Goal: Task Accomplishment & Management: Use online tool/utility

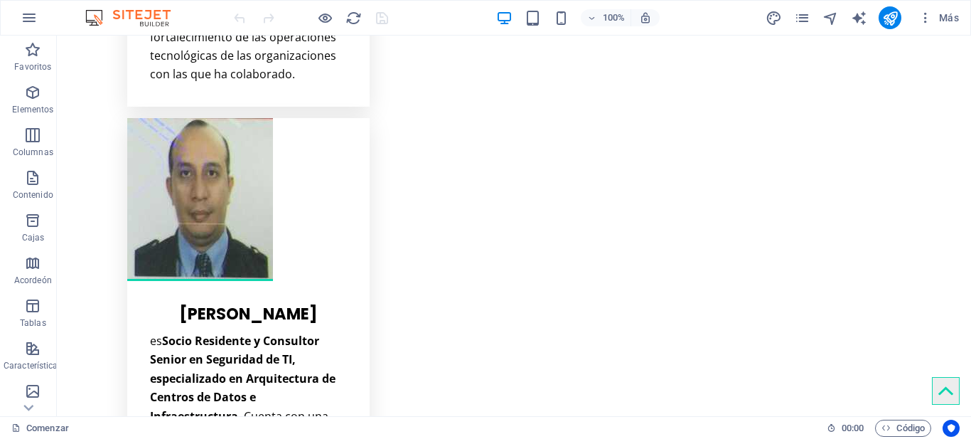
scroll to position [6082, 0]
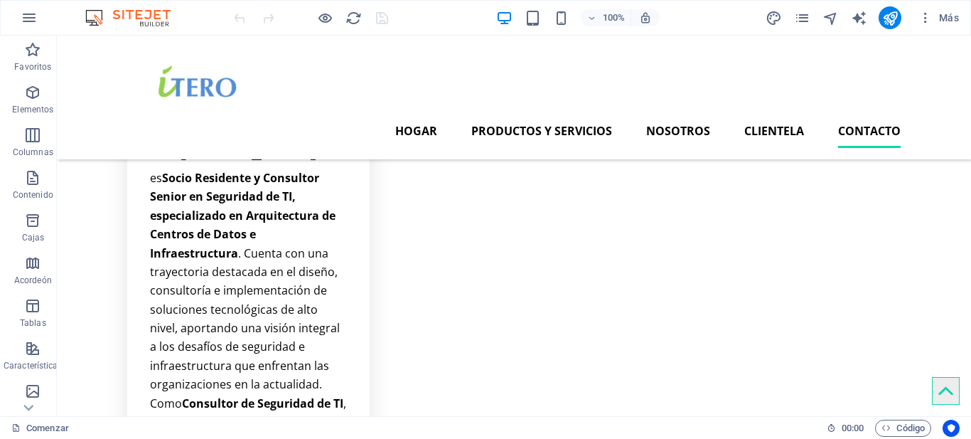
scroll to position [6167, 0]
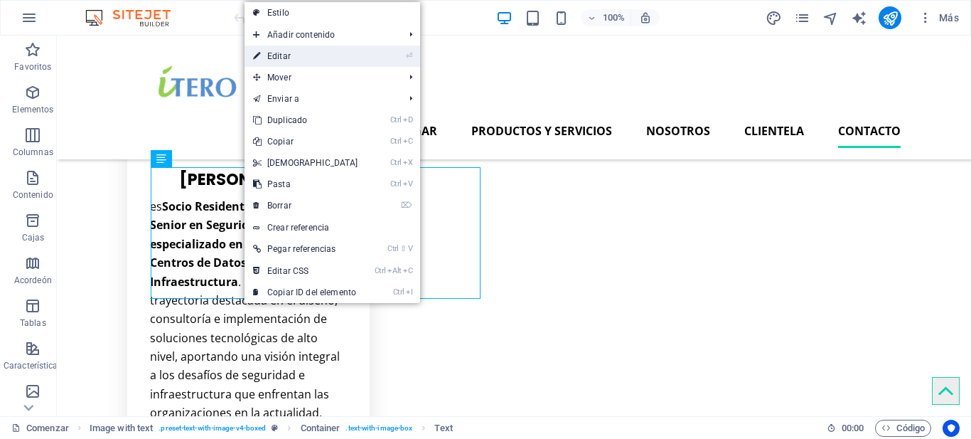
click at [277, 53] on font "Editar" at bounding box center [278, 56] width 23 height 10
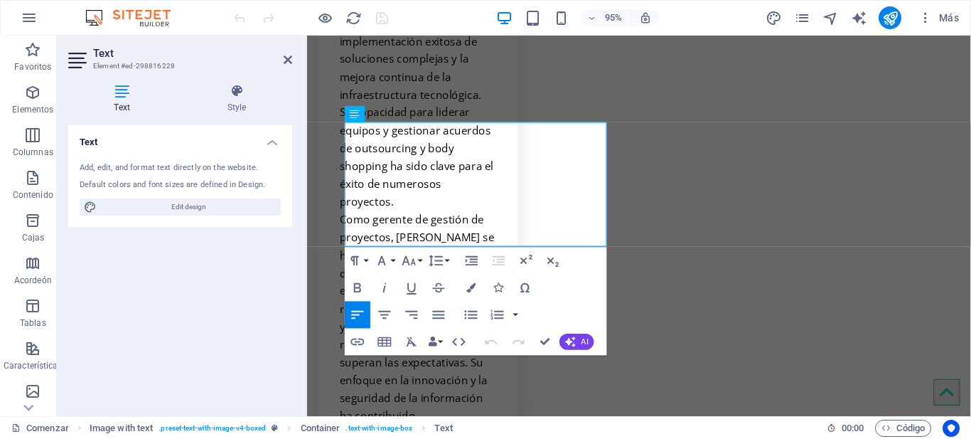
scroll to position [6623, 0]
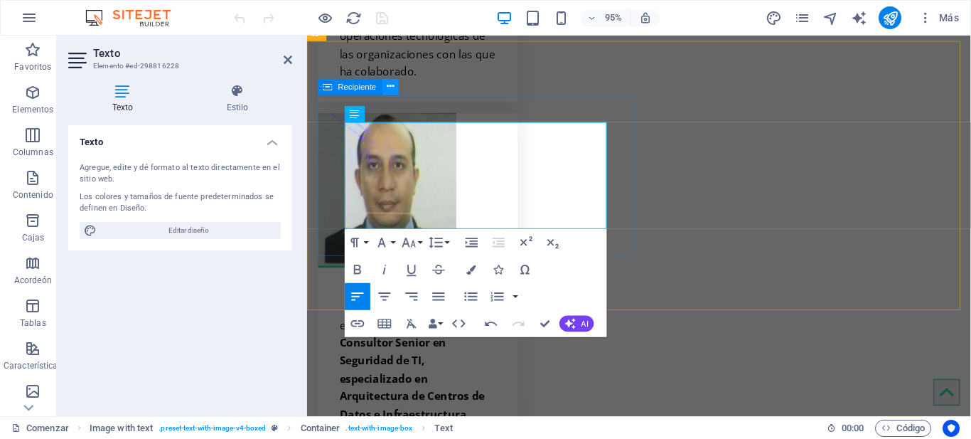
click at [392, 86] on icon at bounding box center [390, 87] width 7 height 14
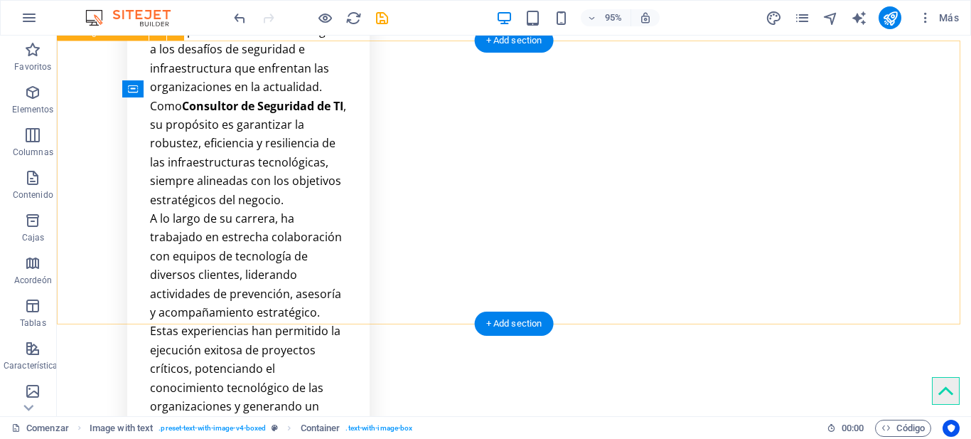
scroll to position [6208, 0]
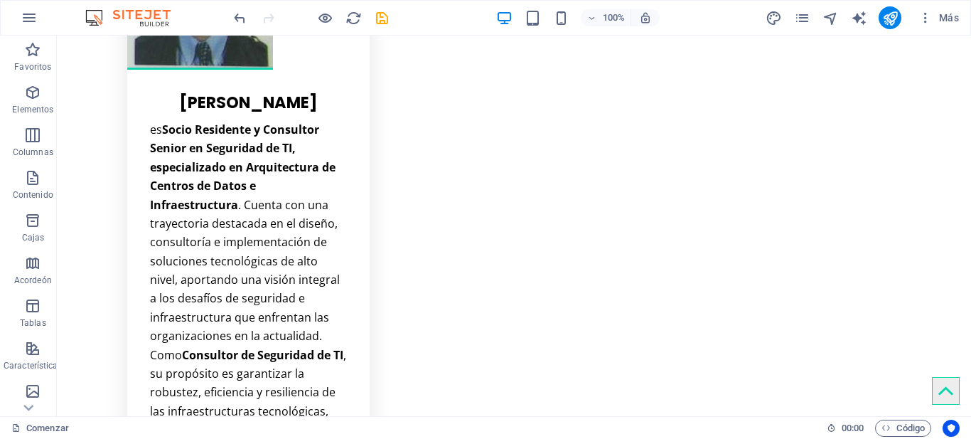
scroll to position [6421, 0]
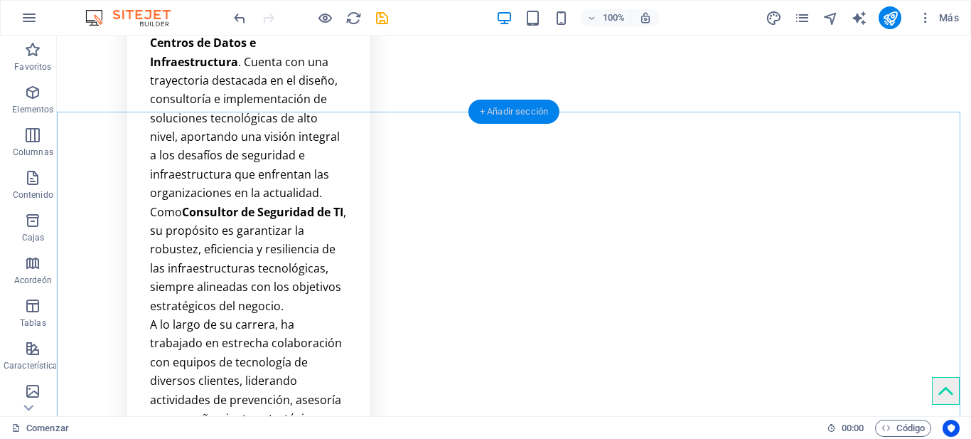
click at [512, 108] on font "+ Añadir sección" at bounding box center [514, 111] width 68 height 11
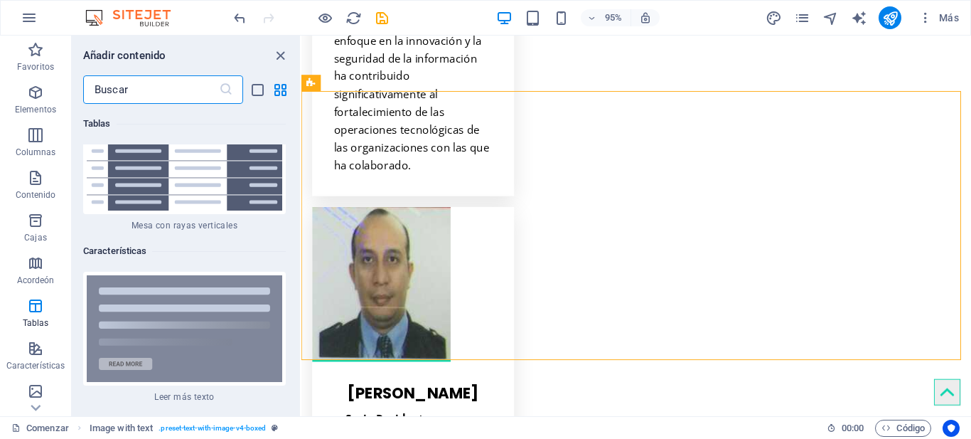
scroll to position [10912, 0]
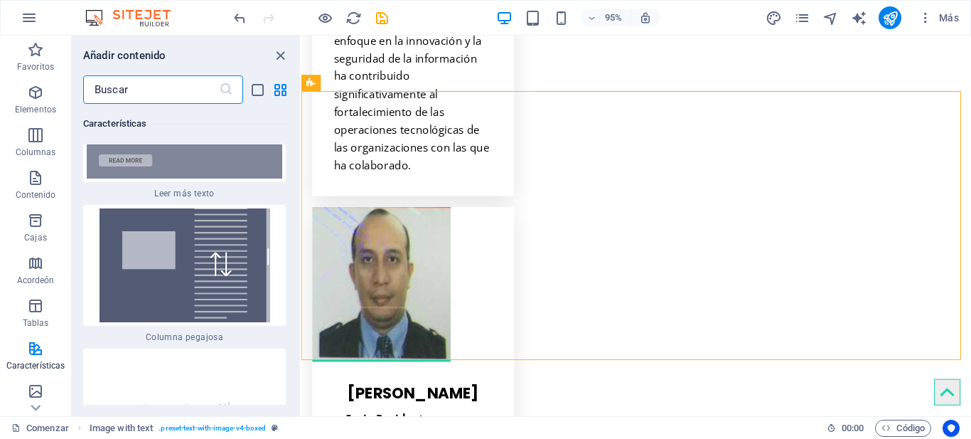
drag, startPoint x: 298, startPoint y: 154, endPoint x: 3, endPoint y: 196, distance: 297.9
click at [297, 220] on div "Favoritos 1 estrella Titular 1 estrella Recipiente Elementos 1 estrella Titular…" at bounding box center [186, 254] width 228 height 301
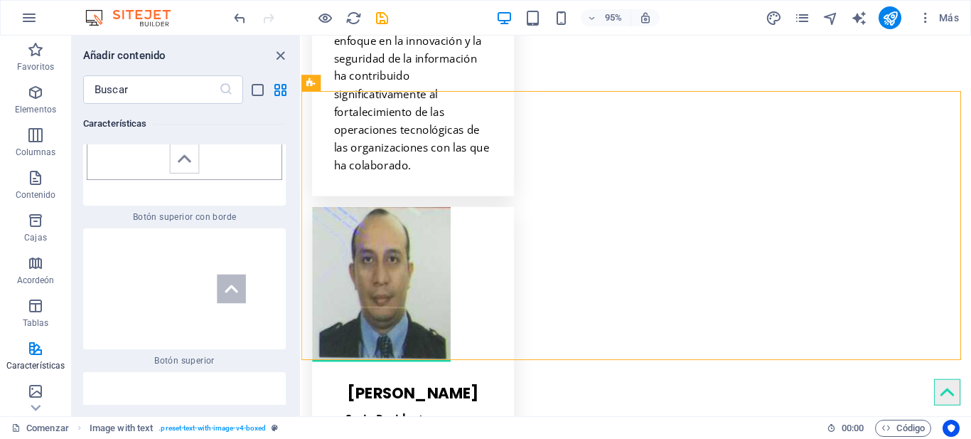
scroll to position [13759, 0]
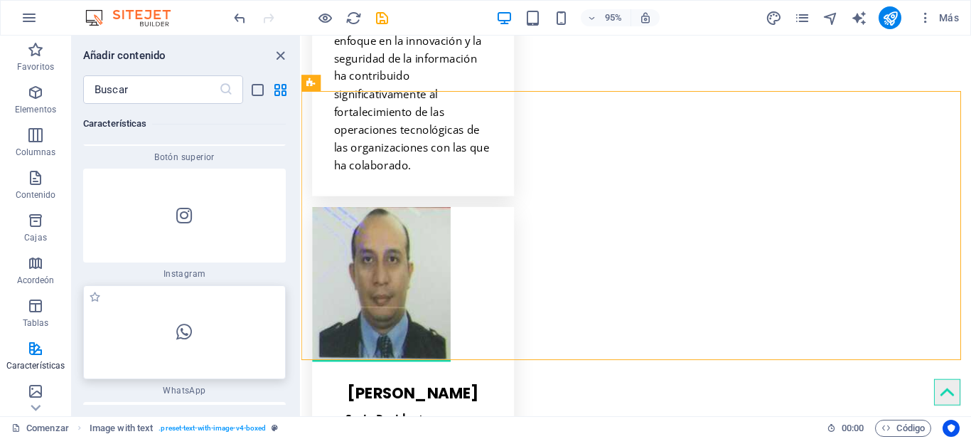
drag, startPoint x: 199, startPoint y: 199, endPoint x: 161, endPoint y: 201, distance: 38.4
click at [161, 285] on div at bounding box center [184, 332] width 203 height 94
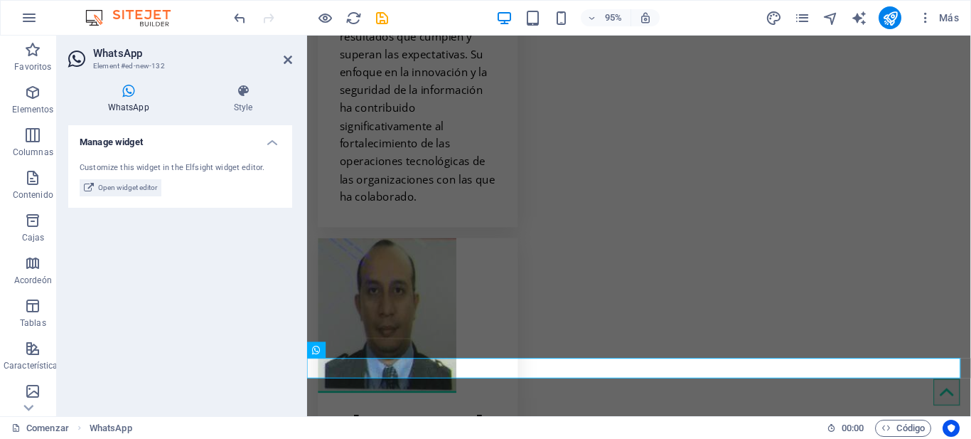
scroll to position [6572, 0]
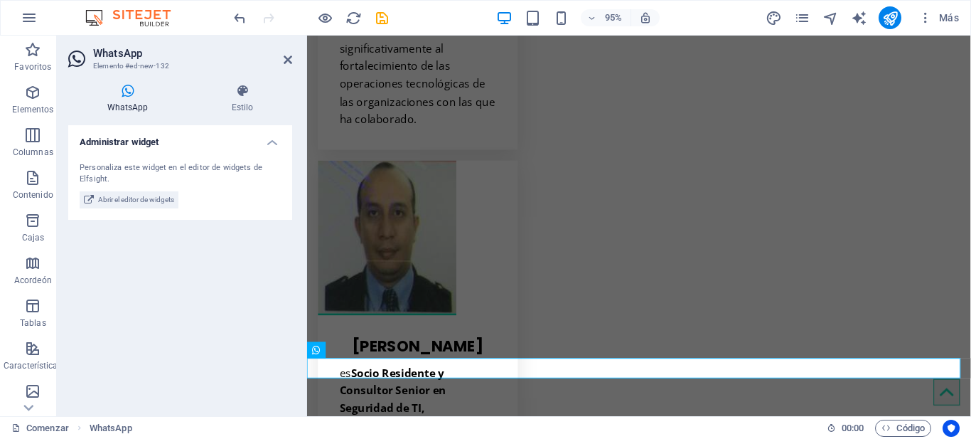
click at [129, 97] on icon at bounding box center [127, 91] width 119 height 14
click at [126, 92] on icon at bounding box center [127, 91] width 119 height 14
click at [131, 104] on font "WhatsApp" at bounding box center [127, 107] width 41 height 10
click at [97, 197] on button "Abrir el editor de widgets" at bounding box center [129, 199] width 99 height 17
click at [376, 349] on icon at bounding box center [377, 350] width 7 height 14
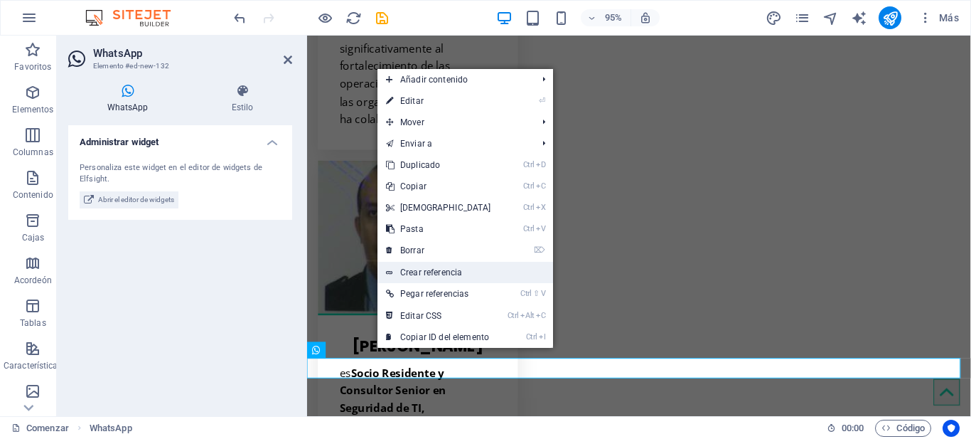
click at [452, 270] on font "Crear referencia" at bounding box center [431, 272] width 62 height 10
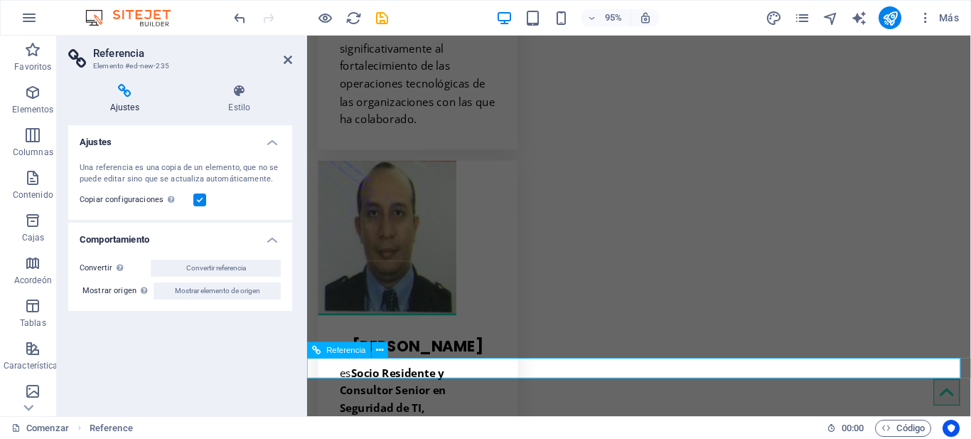
click at [326, 351] on div "Referencia" at bounding box center [339, 349] width 64 height 16
click at [379, 347] on icon at bounding box center [379, 350] width 7 height 14
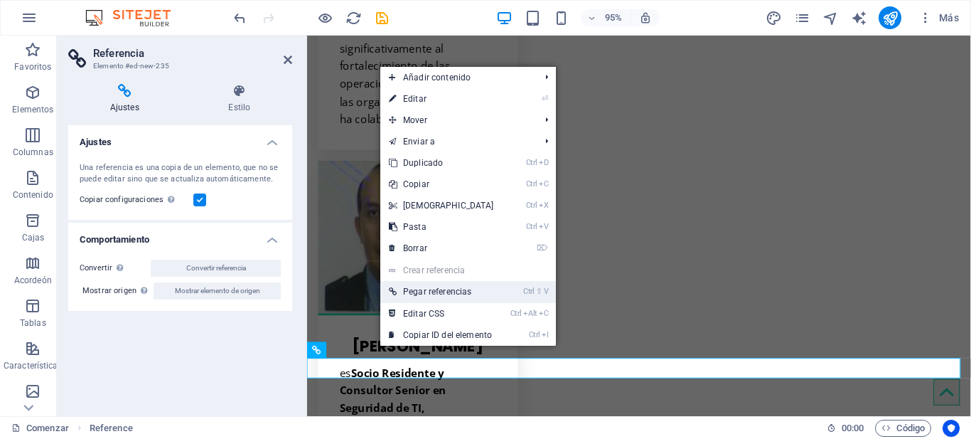
drag, startPoint x: 447, startPoint y: 292, endPoint x: 487, endPoint y: 291, distance: 39.8
click at [487, 291] on link "Ctrl ⇧ V Pegar referencias" at bounding box center [441, 291] width 122 height 21
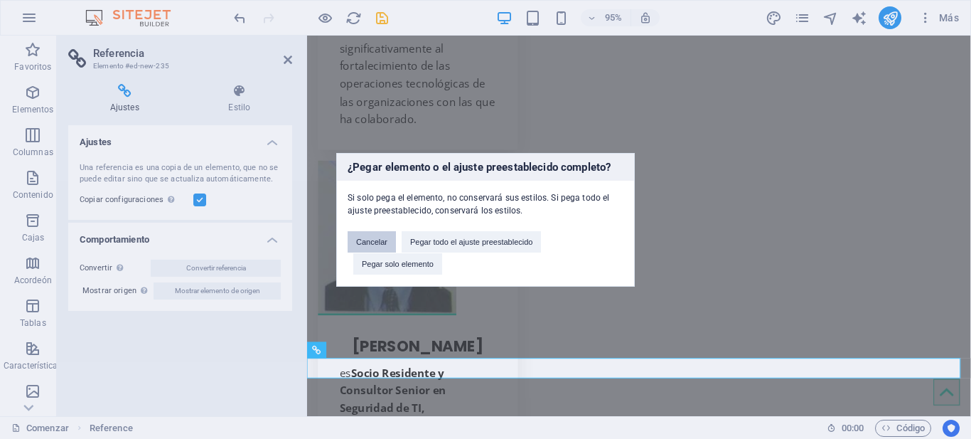
click at [383, 236] on button "Cancelar" at bounding box center [372, 241] width 48 height 21
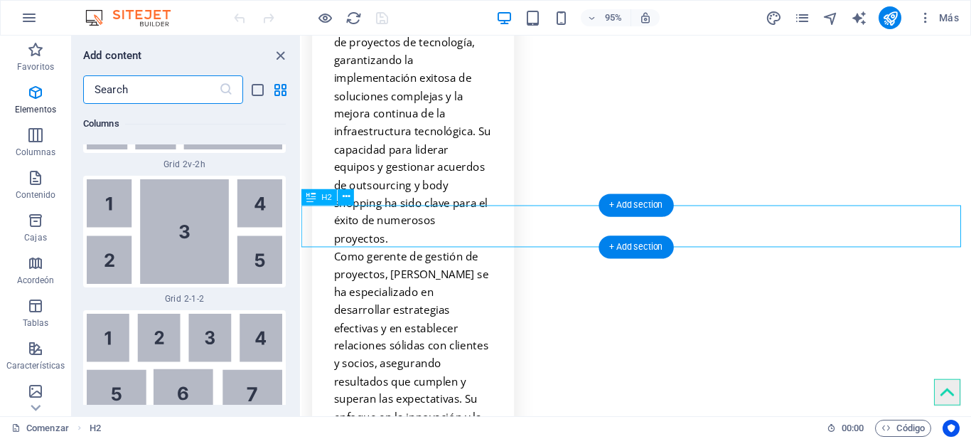
scroll to position [6326, 0]
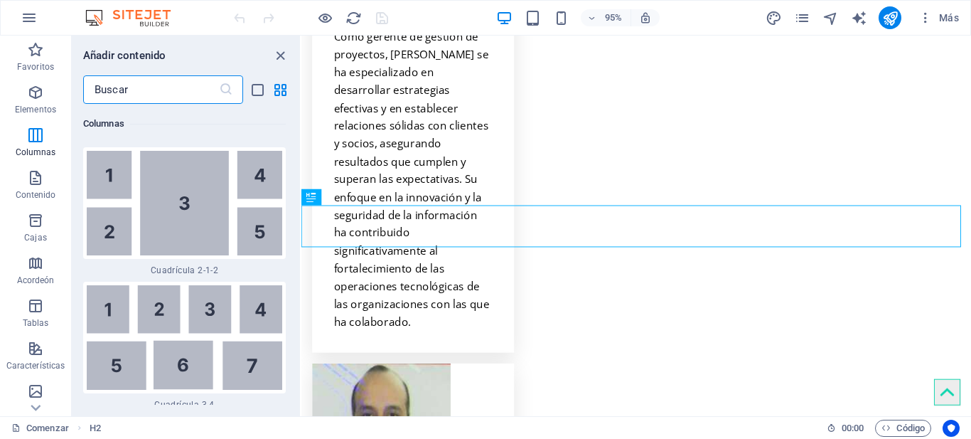
click at [129, 90] on input "text" at bounding box center [151, 89] width 136 height 28
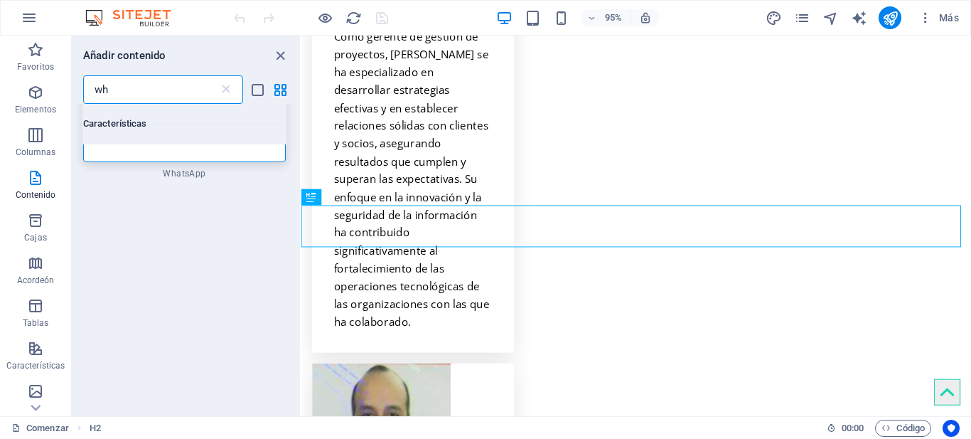
scroll to position [0, 0]
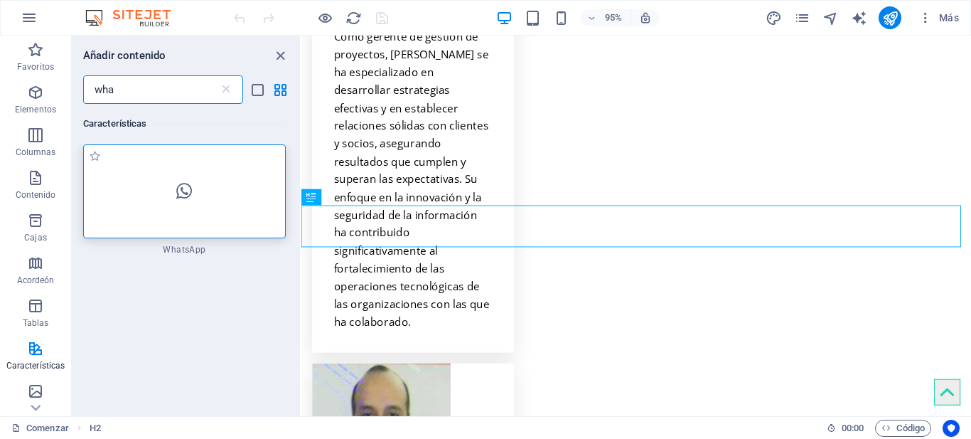
type input "wha"
click at [183, 213] on div at bounding box center [184, 191] width 203 height 94
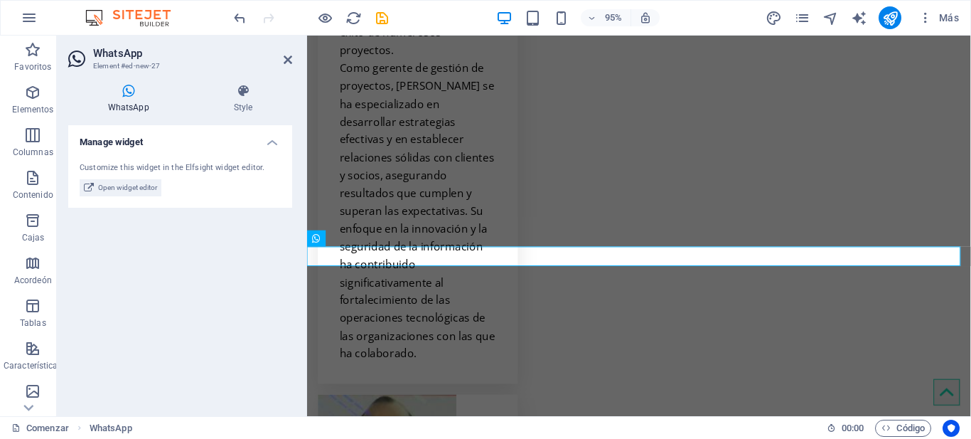
scroll to position [6406, 0]
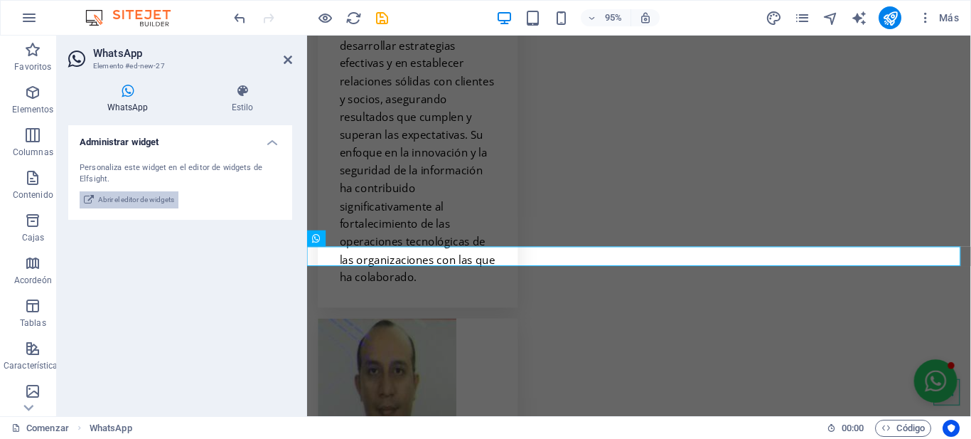
click at [135, 197] on font "Abrir el editor de widgets" at bounding box center [136, 200] width 76 height 8
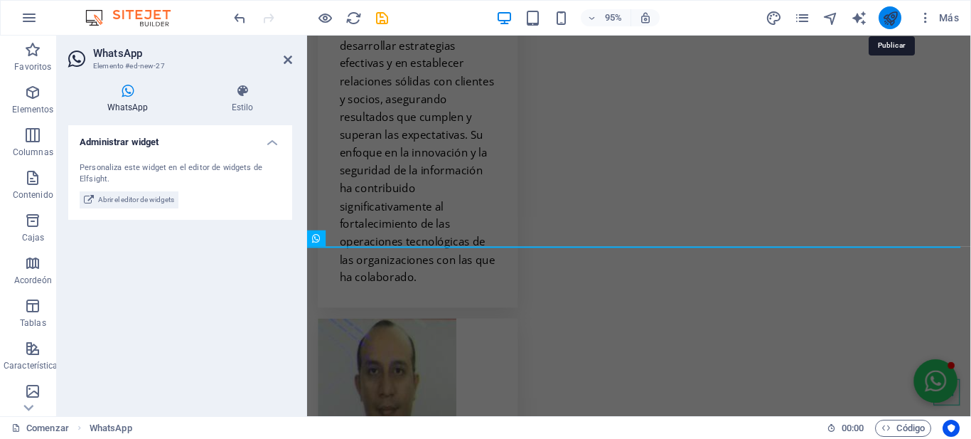
click at [890, 17] on icon "publicar" at bounding box center [890, 18] width 16 height 16
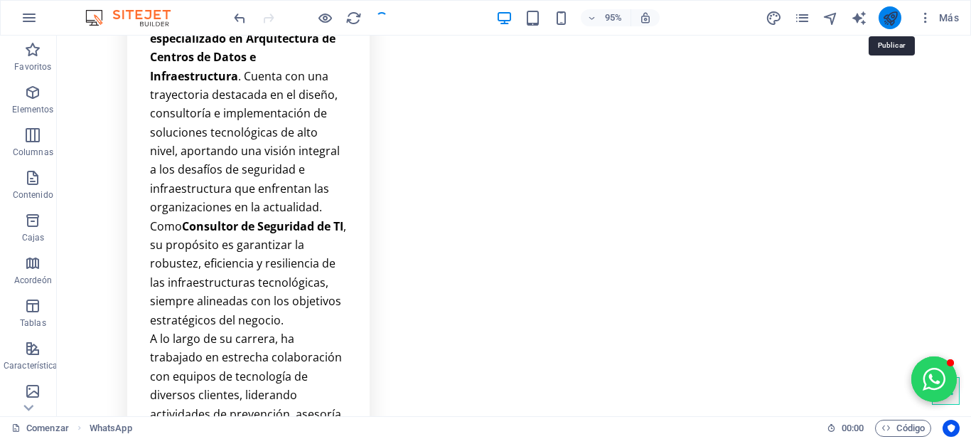
checkbox input "false"
